Goal: Task Accomplishment & Management: Complete application form

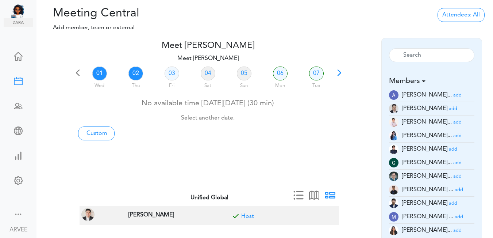
click at [138, 72] on link "02" at bounding box center [136, 73] width 15 height 14
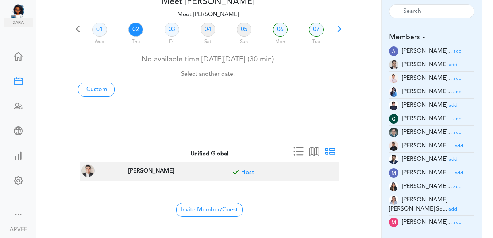
scroll to position [43, 0]
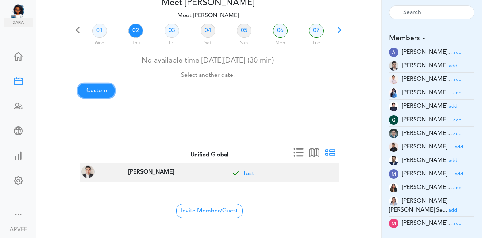
click at [99, 87] on link "Custom" at bounding box center [96, 91] width 37 height 14
type input "Meet [PERSON_NAME]"
type input "[URL][DOMAIN_NAME][SECURITY_DATA]"
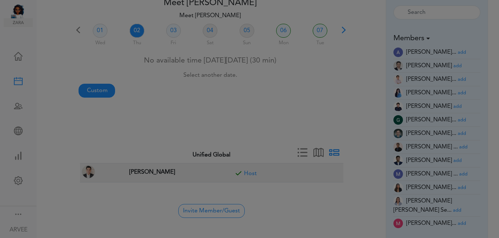
click at [99, 87] on div at bounding box center [249, 119] width 499 height 238
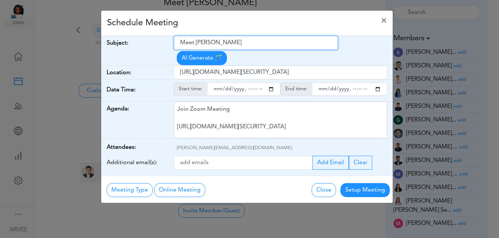
drag, startPoint x: 180, startPoint y: 42, endPoint x: 244, endPoint y: 43, distance: 63.9
click at [244, 43] on input "Meet [PERSON_NAME]" at bounding box center [256, 43] width 164 height 14
type input "Paid Consultation: [PERSON_NAME]"
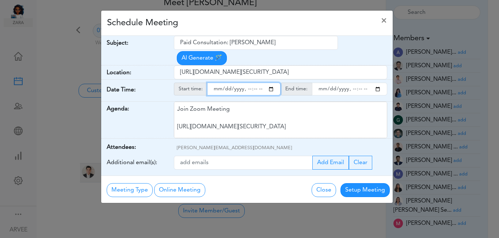
click at [269, 83] on input "starttime" at bounding box center [243, 89] width 73 height 13
click at [247, 83] on input "starttime" at bounding box center [243, 89] width 73 height 13
type input "[DATE]T01:39"
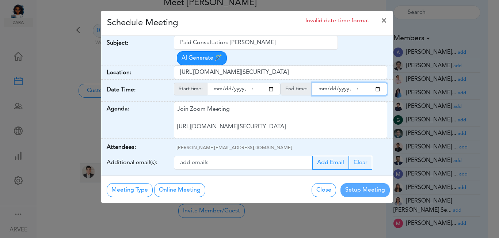
click at [377, 83] on input "endtime" at bounding box center [349, 89] width 75 height 13
click at [351, 83] on input "endtime" at bounding box center [349, 89] width 75 height 13
type input "[DATE]T12:00"
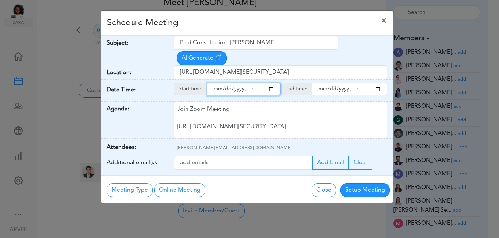
click at [247, 83] on input "starttime" at bounding box center [243, 89] width 73 height 13
type input "[DATE]T11:00"
click at [264, 23] on div "Schedule Meeting ×" at bounding box center [246, 23] width 291 height 25
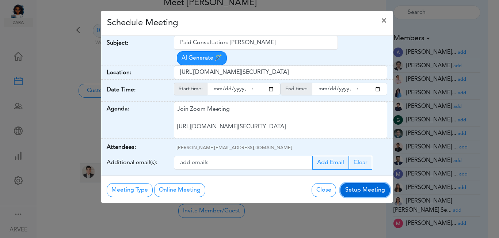
click at [356, 183] on button "Setup Meeting" at bounding box center [364, 190] width 49 height 14
